Goal: Information Seeking & Learning: Find specific fact

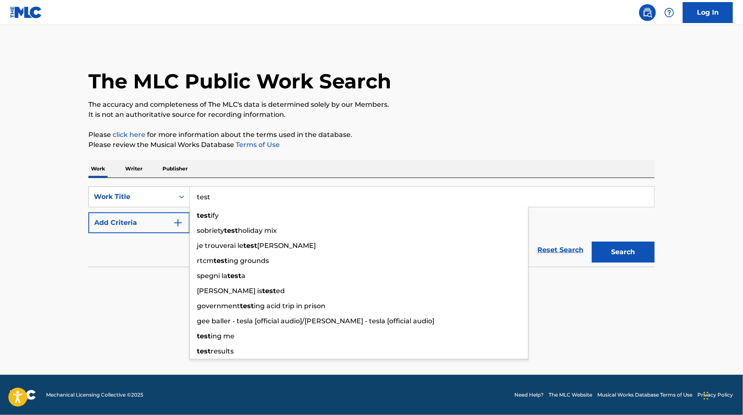
click at [632, 255] on button "Search" at bounding box center [622, 252] width 63 height 21
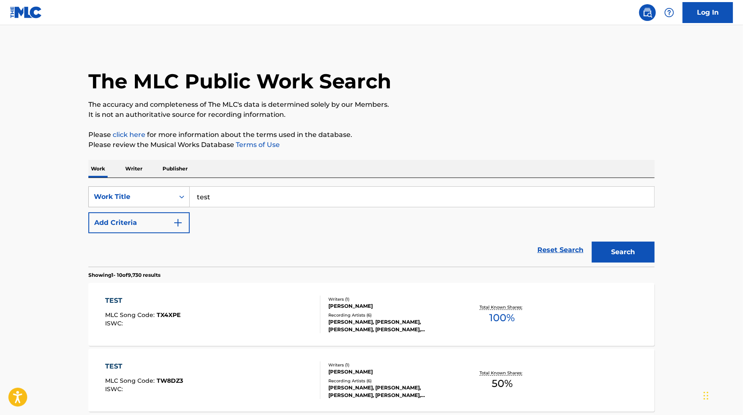
drag, startPoint x: 222, startPoint y: 202, endPoint x: 115, endPoint y: 190, distance: 107.8
click at [190, 193] on input "test" at bounding box center [422, 197] width 464 height 20
type input "e"
click at [609, 249] on button "Search" at bounding box center [622, 252] width 63 height 21
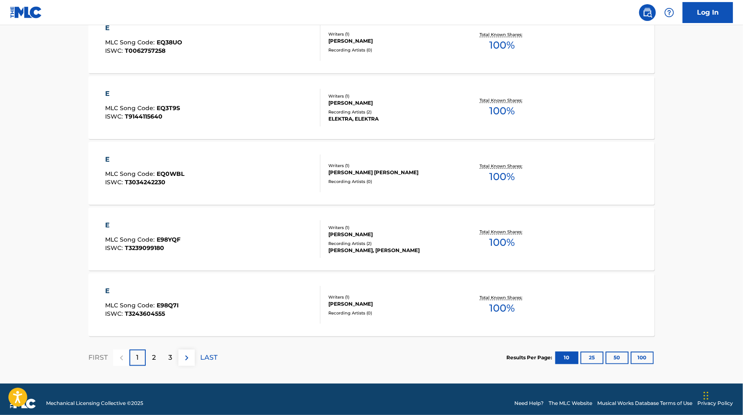
scroll to position [609, 0]
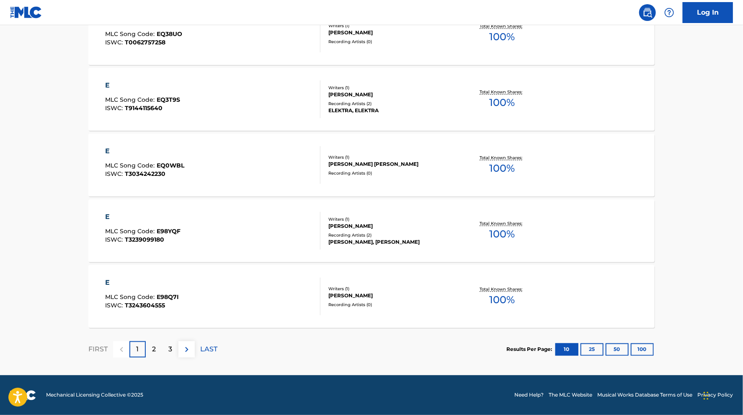
click at [210, 347] on p "LAST" at bounding box center [208, 350] width 17 height 10
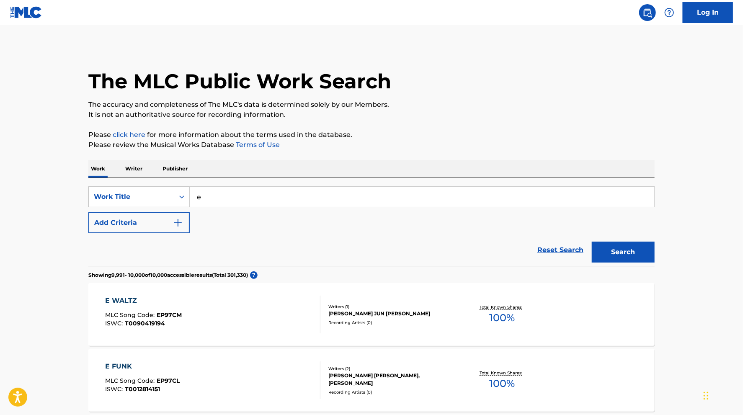
drag, startPoint x: 211, startPoint y: 286, endPoint x: 211, endPoint y: 266, distance: 19.7
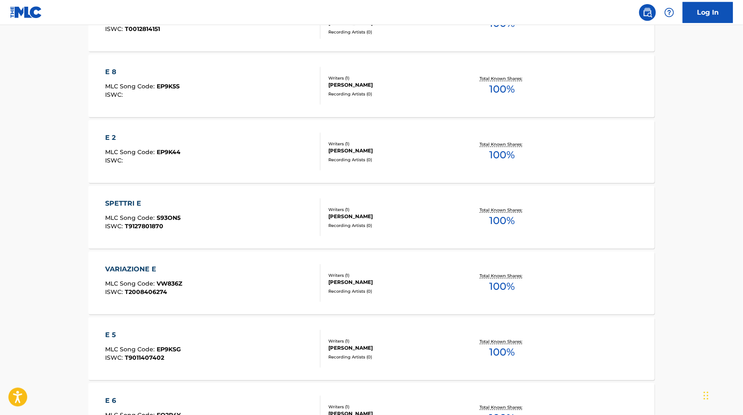
scroll to position [609, 0]
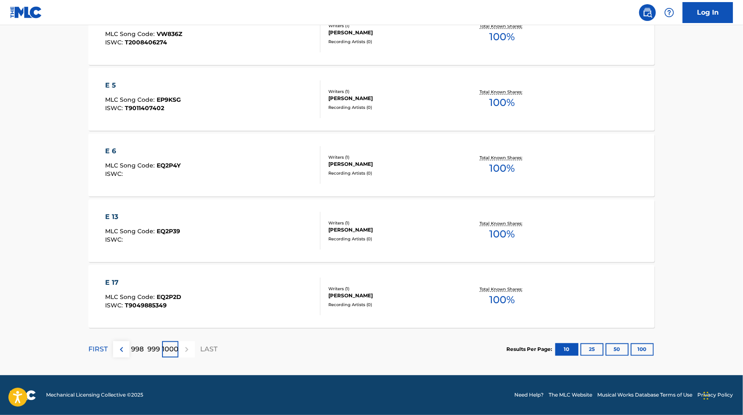
click at [172, 348] on p "1000" at bounding box center [170, 350] width 16 height 10
drag, startPoint x: 261, startPoint y: 206, endPoint x: 381, endPoint y: 393, distance: 222.7
click at [648, 348] on button "100" at bounding box center [641, 349] width 23 height 13
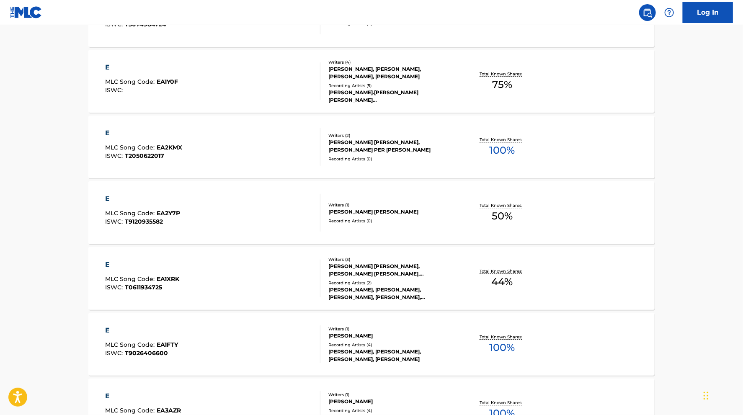
drag, startPoint x: 296, startPoint y: 149, endPoint x: 324, endPoint y: 435, distance: 286.9
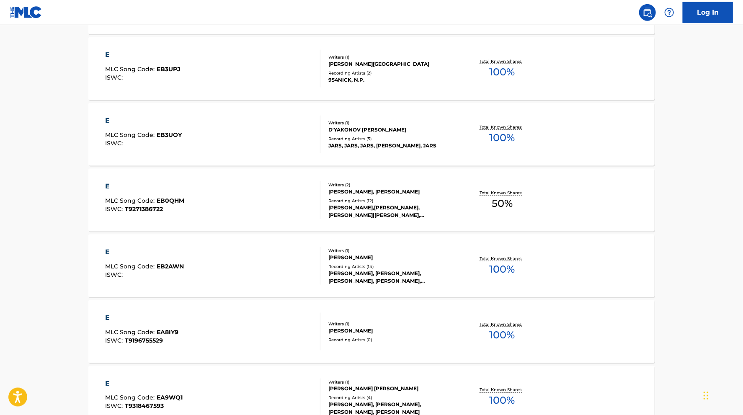
drag, startPoint x: 270, startPoint y: 205, endPoint x: 265, endPoint y: 352, distance: 146.6
drag, startPoint x: 269, startPoint y: 237, endPoint x: 277, endPoint y: 341, distance: 103.7
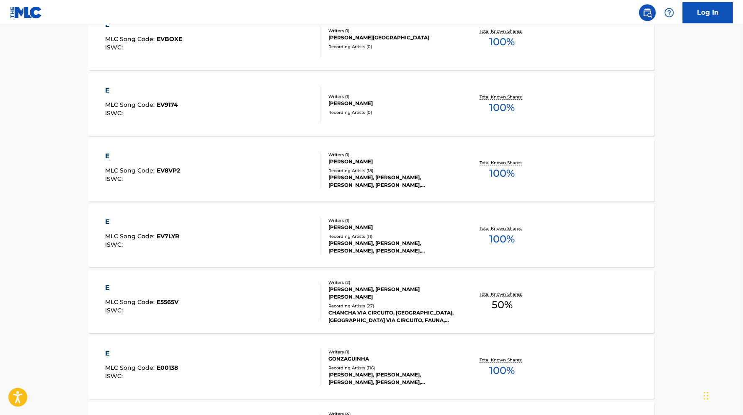
scroll to position [6524, 0]
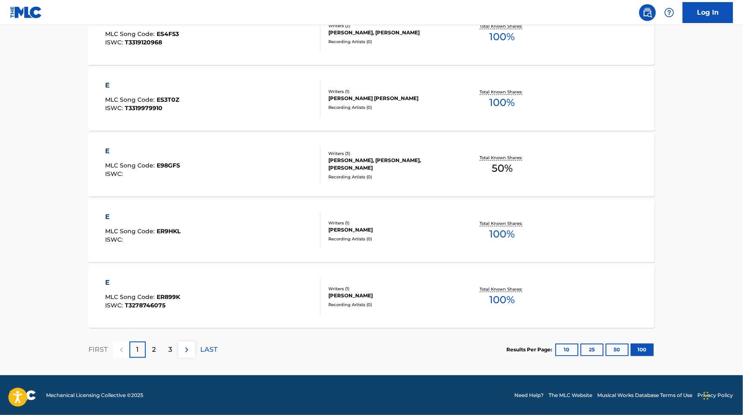
drag, startPoint x: 696, startPoint y: 146, endPoint x: 688, endPoint y: 348, distance: 202.7
click at [208, 347] on p "LAST" at bounding box center [208, 350] width 17 height 10
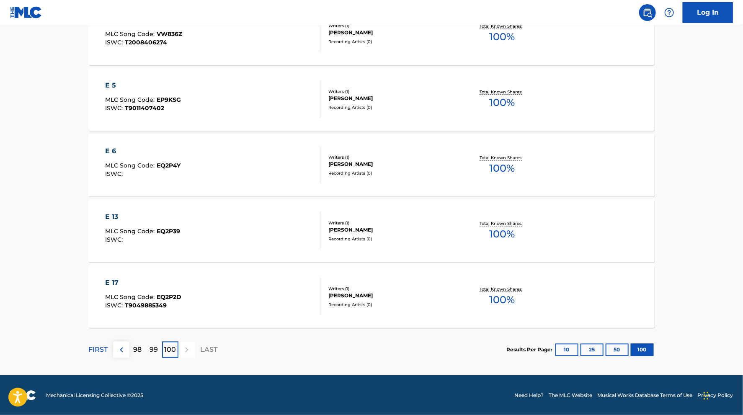
drag, startPoint x: 350, startPoint y: 131, endPoint x: 340, endPoint y: 311, distance: 180.7
click at [170, 351] on p "100" at bounding box center [171, 350] width 12 height 10
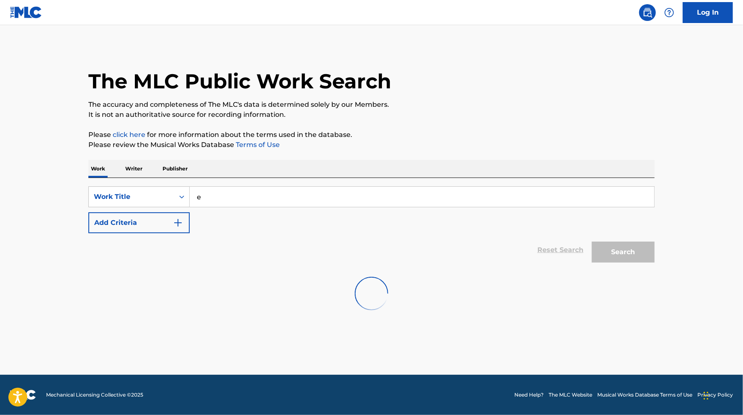
scroll to position [0, 0]
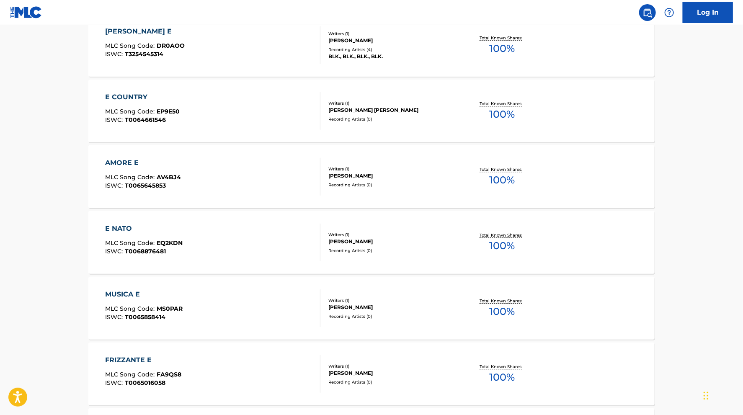
drag, startPoint x: 465, startPoint y: 64, endPoint x: 431, endPoint y: 399, distance: 336.7
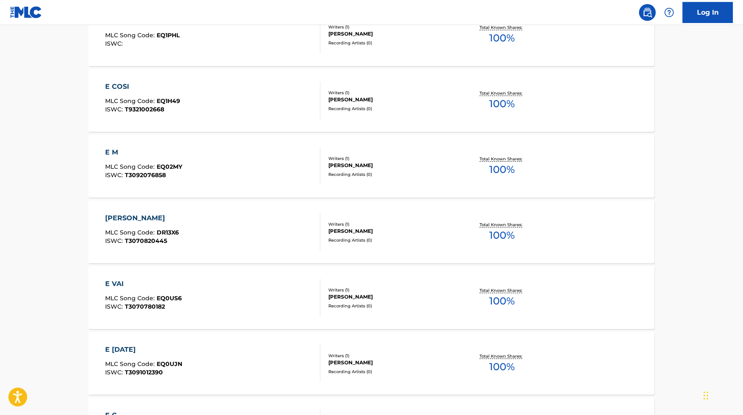
scroll to position [6524, 0]
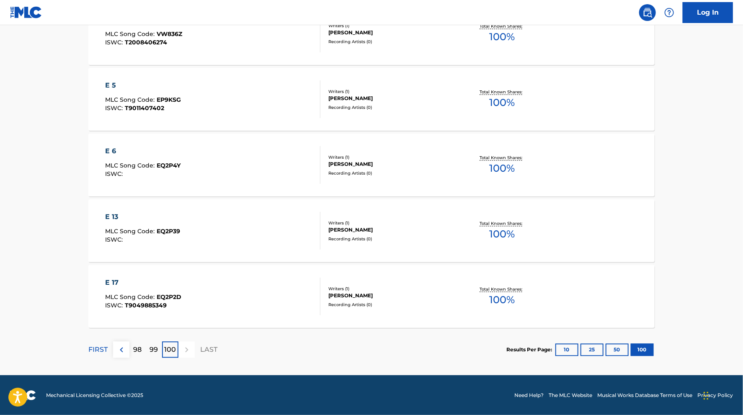
drag, startPoint x: 694, startPoint y: 229, endPoint x: 339, endPoint y: 323, distance: 366.9
click at [157, 349] on p "99" at bounding box center [154, 350] width 8 height 10
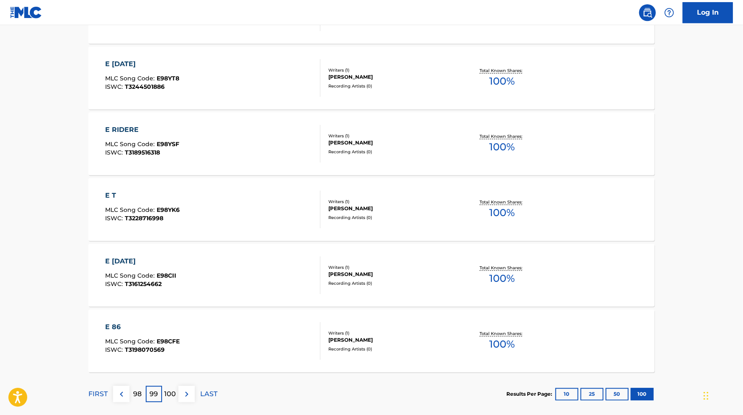
scroll to position [6519, 0]
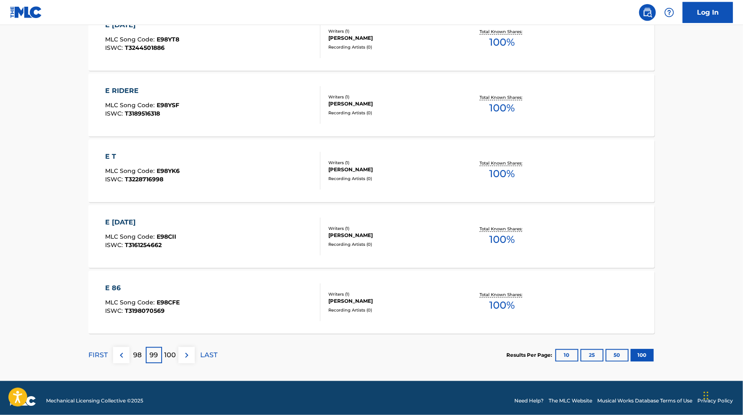
click at [101, 355] on p "FIRST" at bounding box center [97, 355] width 19 height 10
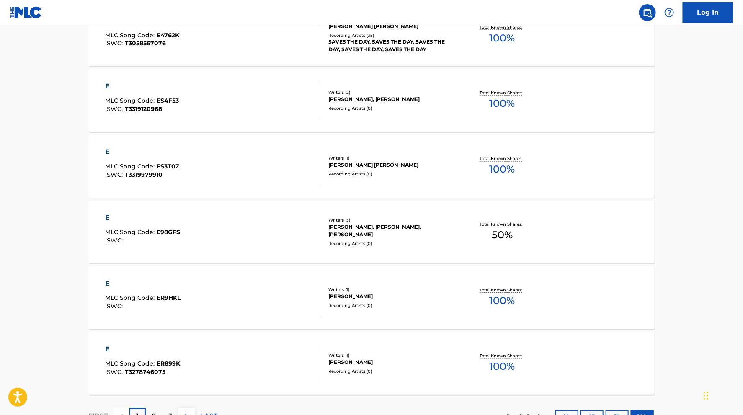
scroll to position [6524, 0]
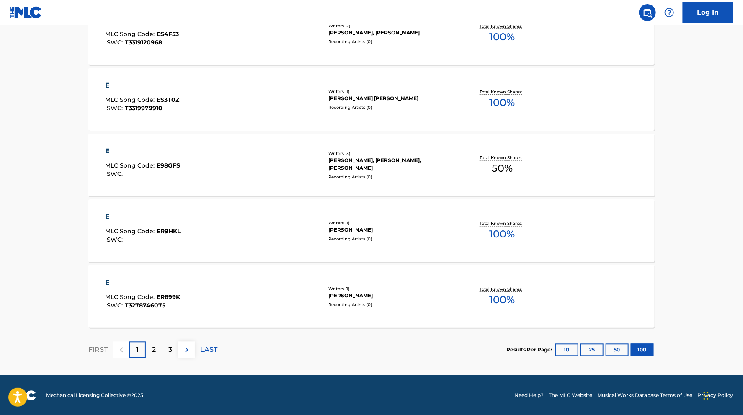
click at [149, 353] on div "2" at bounding box center [154, 349] width 16 height 16
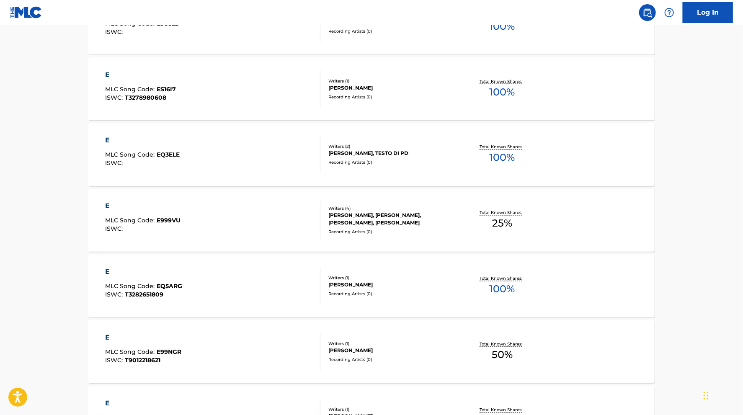
drag, startPoint x: 93, startPoint y: 333, endPoint x: 97, endPoint y: 331, distance: 4.9
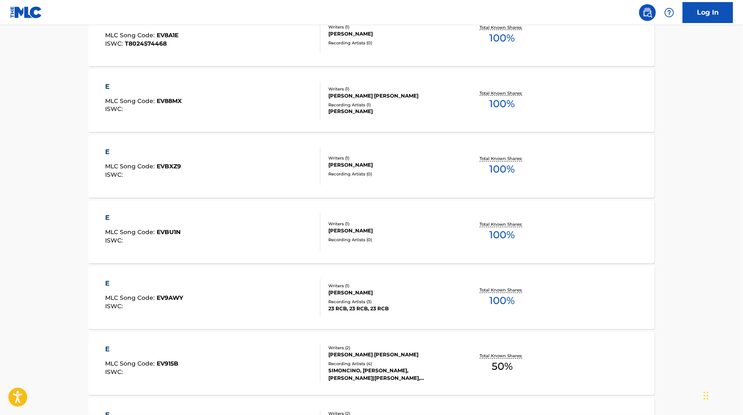
scroll to position [6524, 0]
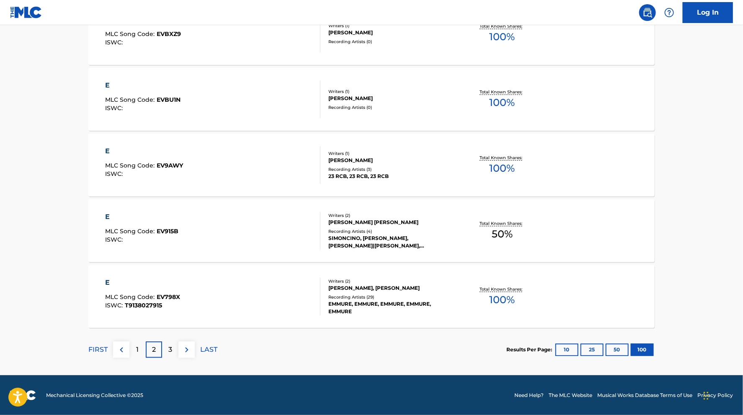
click at [205, 349] on p "LAST" at bounding box center [208, 350] width 17 height 10
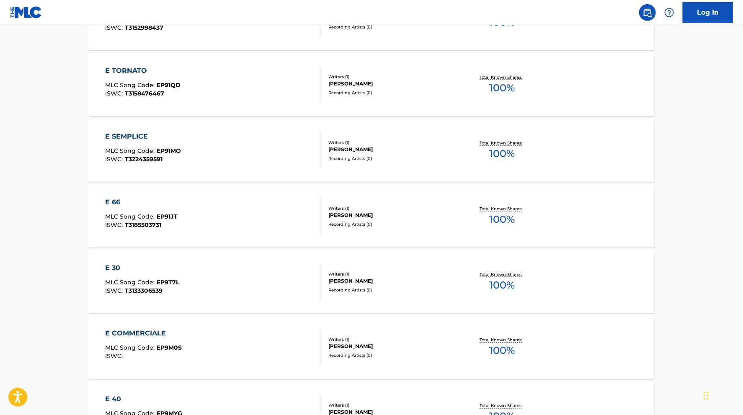
drag, startPoint x: 703, startPoint y: 132, endPoint x: 706, endPoint y: 208, distance: 76.2
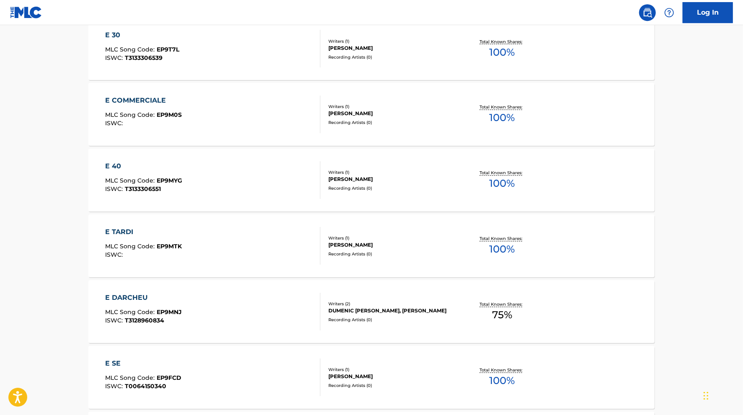
drag, startPoint x: 693, startPoint y: 136, endPoint x: 694, endPoint y: 219, distance: 83.3
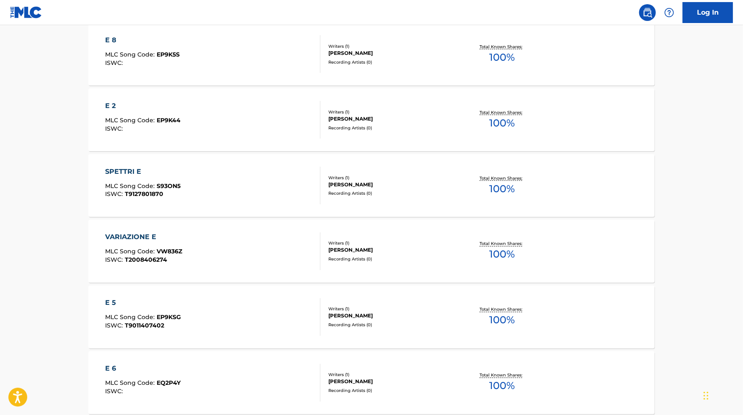
scroll to position [6524, 0]
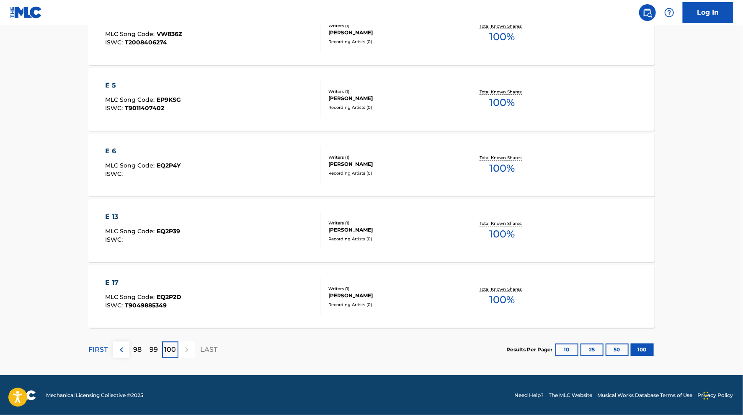
click at [233, 354] on section "FIRST 98 99 100 LAST Results Per Page: 10 25 50 100" at bounding box center [371, 349] width 566 height 43
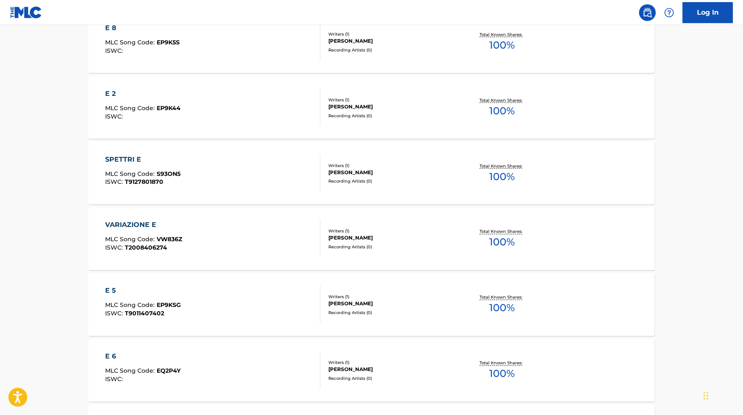
scroll to position [5344, 0]
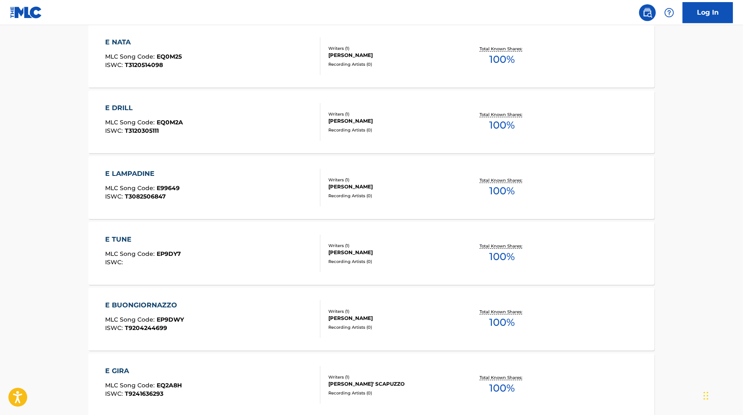
drag, startPoint x: 107, startPoint y: 171, endPoint x: 44, endPoint y: 119, distance: 82.1
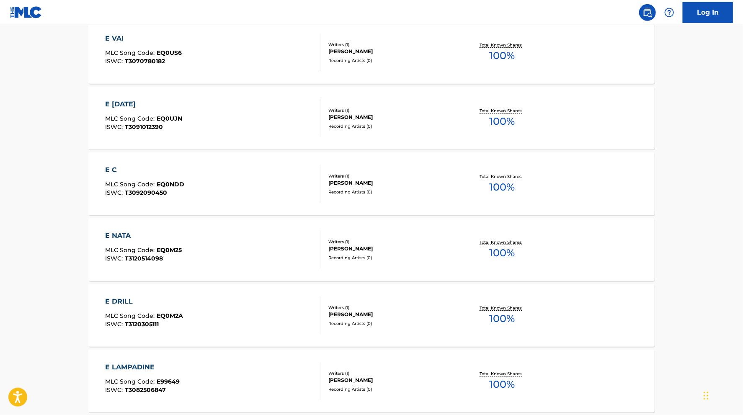
scroll to position [5300, 0]
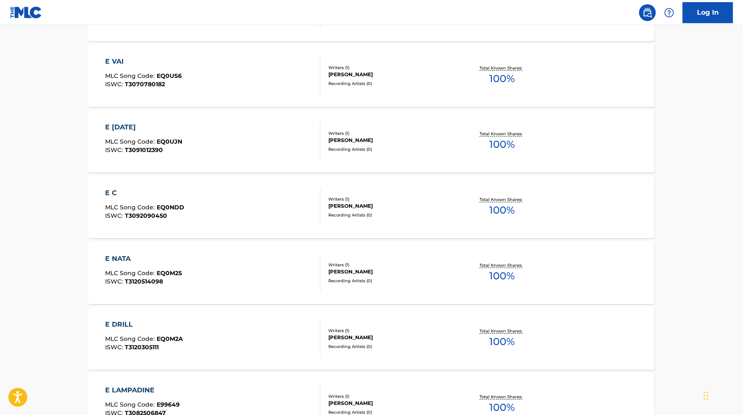
drag, startPoint x: 277, startPoint y: 265, endPoint x: 229, endPoint y: 46, distance: 223.7
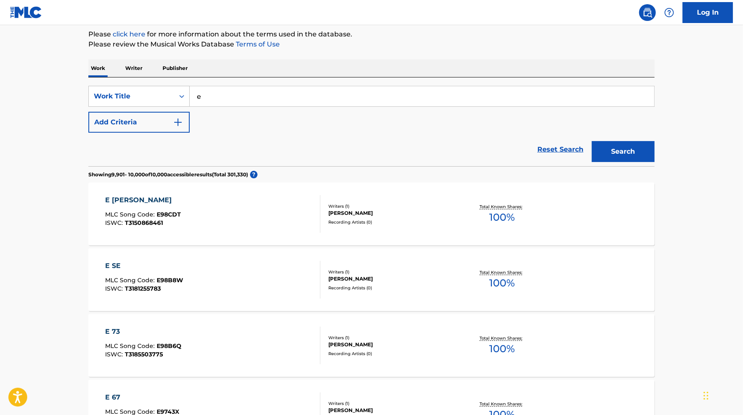
scroll to position [0, 0]
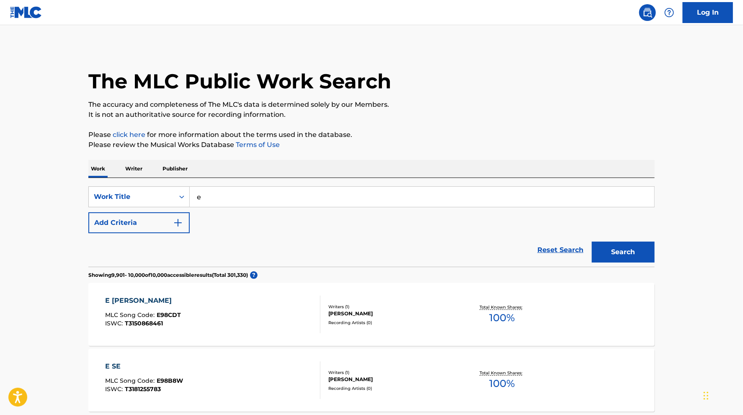
drag, startPoint x: 225, startPoint y: 202, endPoint x: 149, endPoint y: 193, distance: 76.7
click at [190, 193] on input "e" at bounding box center [422, 197] width 464 height 20
click at [170, 106] on p "The accuracy and completeness of The MLC's data is determined solely by our Mem…" at bounding box center [371, 105] width 566 height 10
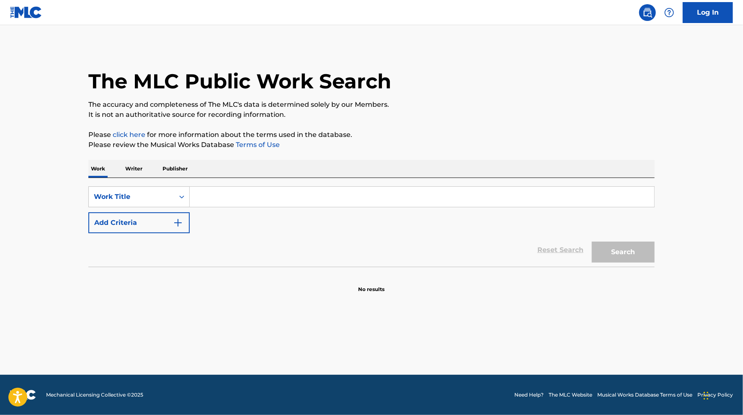
click at [249, 247] on div "Reset Search Search" at bounding box center [371, 249] width 566 height 33
click at [230, 262] on div "Reset Search Search" at bounding box center [371, 249] width 566 height 33
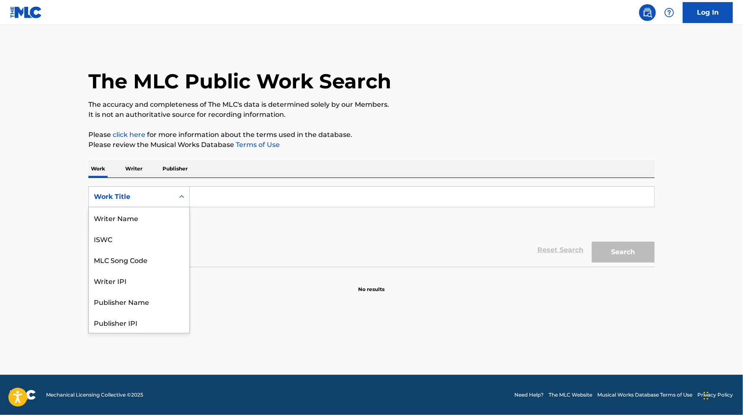
click at [177, 197] on div "Search Form" at bounding box center [181, 196] width 15 height 15
click at [227, 233] on div "Reset Search Search" at bounding box center [371, 249] width 566 height 33
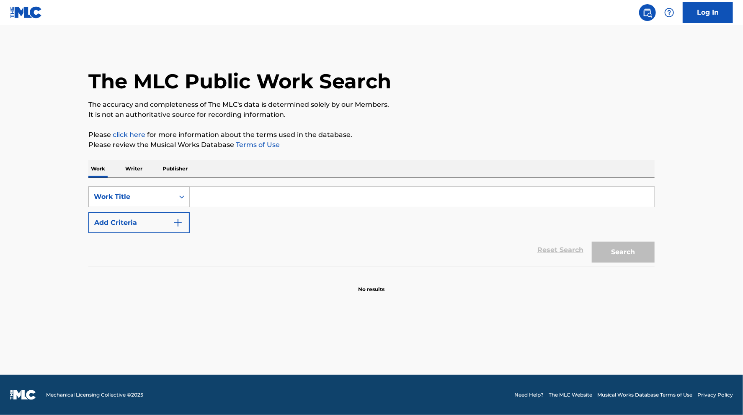
click at [156, 192] on div "Work Title" at bounding box center [131, 197] width 75 height 10
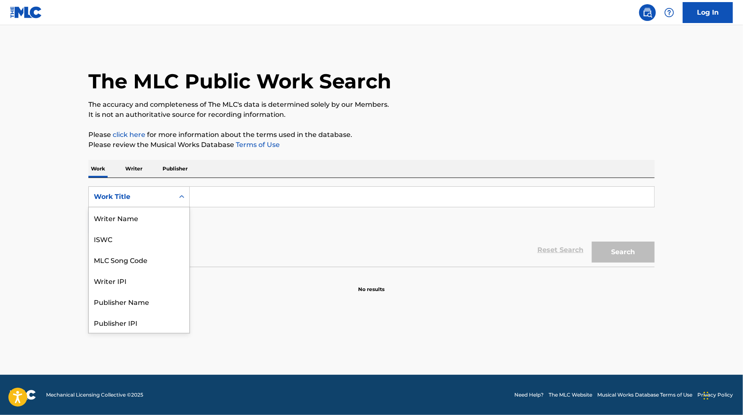
scroll to position [42, 0]
click at [156, 192] on div "Work Title" at bounding box center [131, 197] width 85 height 16
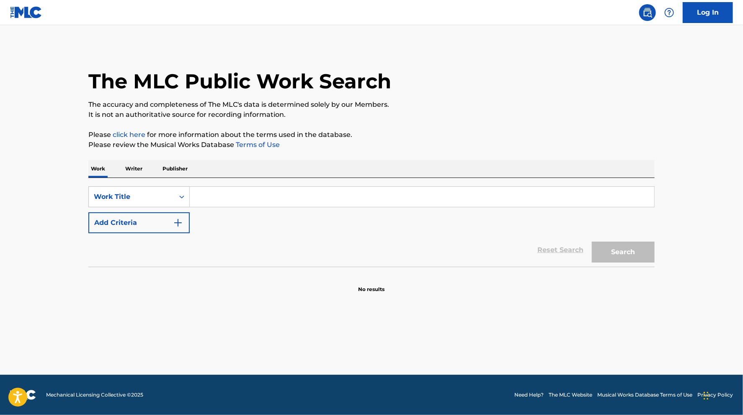
click at [222, 235] on div "Reset Search Search" at bounding box center [371, 249] width 566 height 33
click at [194, 223] on div "SearchWithCriteria1a565bda-77d1-4e1e-ab8c-84cccafc1795 Work Title Add Criteria" at bounding box center [371, 209] width 566 height 47
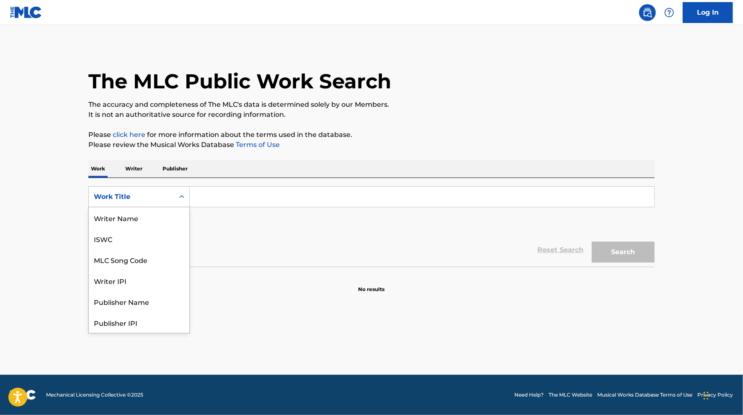
click at [143, 198] on div "Work Title" at bounding box center [131, 197] width 75 height 10
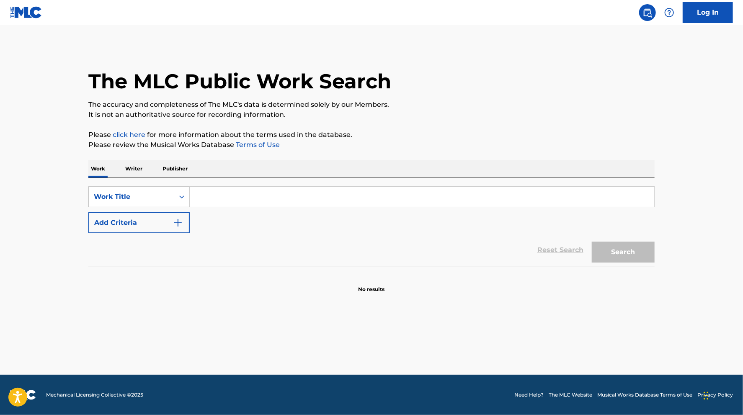
click at [226, 239] on div "Reset Search Search" at bounding box center [371, 249] width 566 height 33
